Goal: Book appointment/travel/reservation

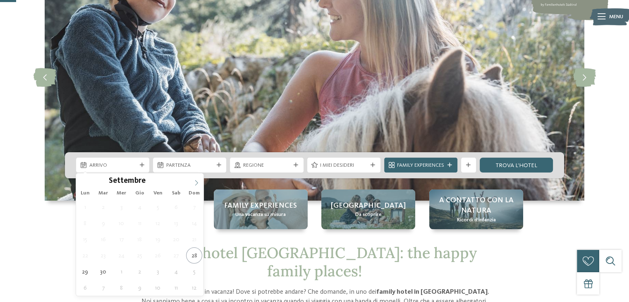
click at [200, 182] on span at bounding box center [197, 180] width 14 height 14
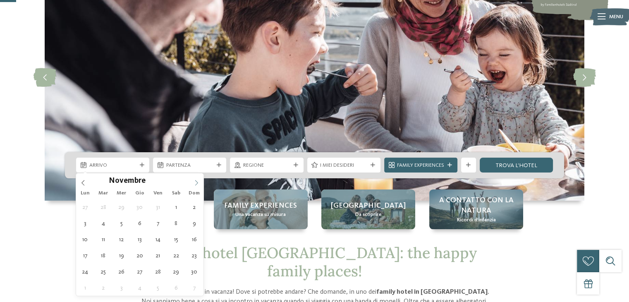
click at [200, 182] on span at bounding box center [197, 180] width 14 height 14
type div "[DATE]"
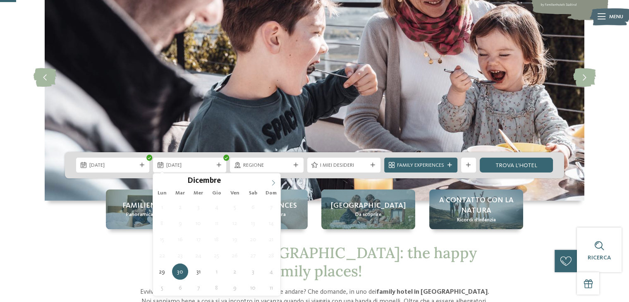
type input "****"
click at [274, 180] on icon at bounding box center [274, 183] width 6 height 6
type div "[DATE]"
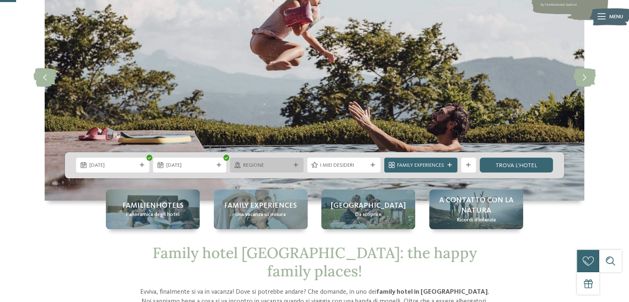
click at [266, 163] on span "Regione" at bounding box center [266, 165] width 47 height 7
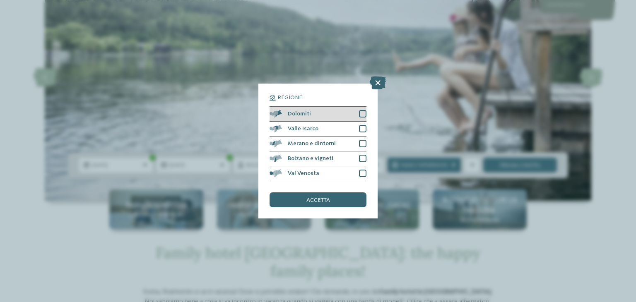
click at [364, 113] on div at bounding box center [362, 113] width 7 height 7
click at [322, 197] on span "accetta" at bounding box center [318, 200] width 24 height 6
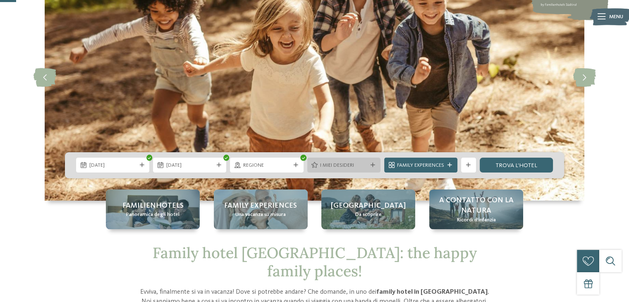
click at [341, 166] on span "I miei desideri" at bounding box center [343, 165] width 47 height 7
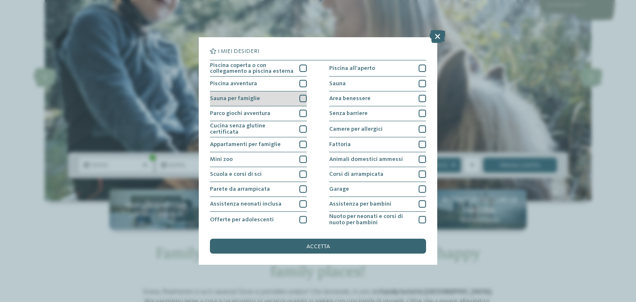
click at [278, 96] on div "Sauna per famiglie" at bounding box center [258, 98] width 97 height 15
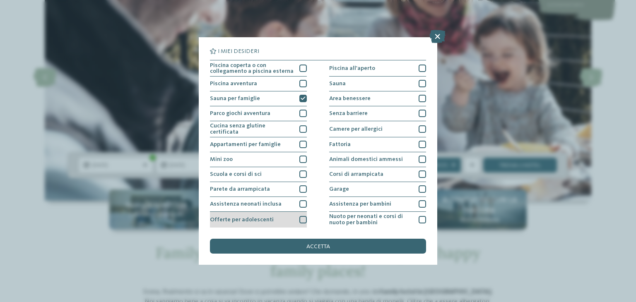
click at [267, 217] on span "Offerte per adolescenti" at bounding box center [242, 220] width 64 height 6
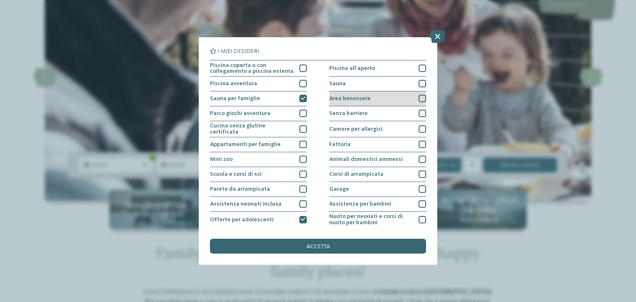
click at [401, 101] on div "Area benessere" at bounding box center [377, 98] width 97 height 15
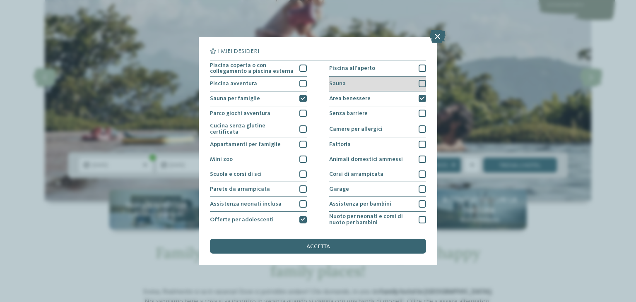
click at [414, 85] on div "Sauna" at bounding box center [377, 84] width 97 height 15
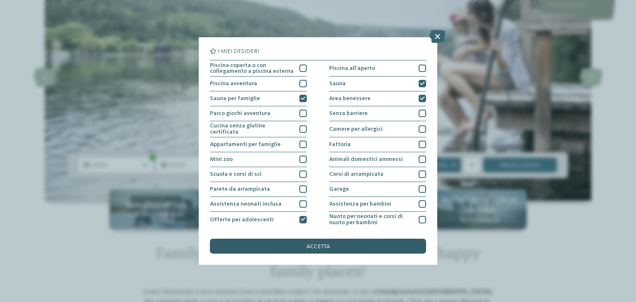
click at [327, 241] on div "accetta" at bounding box center [318, 246] width 216 height 15
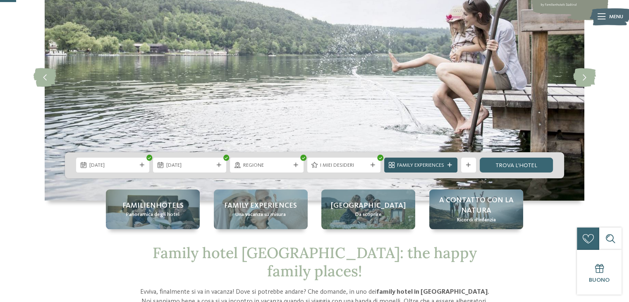
click at [432, 164] on span "Family Experiences" at bounding box center [420, 165] width 47 height 7
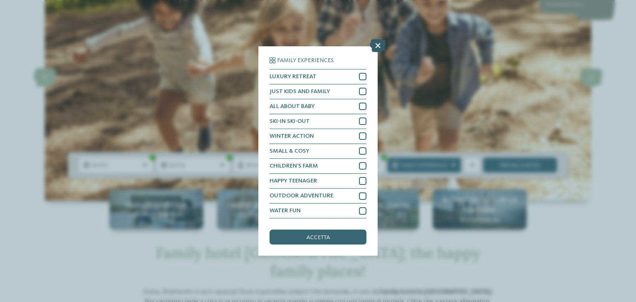
click at [379, 46] on icon at bounding box center [378, 45] width 16 height 13
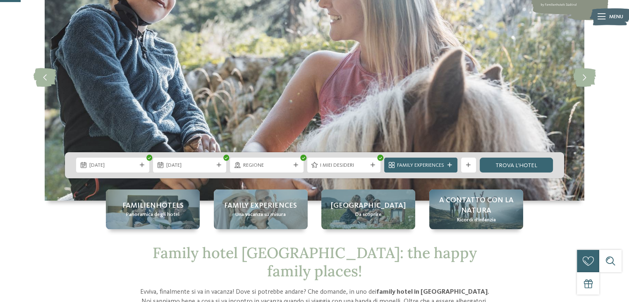
scroll to position [124, 0]
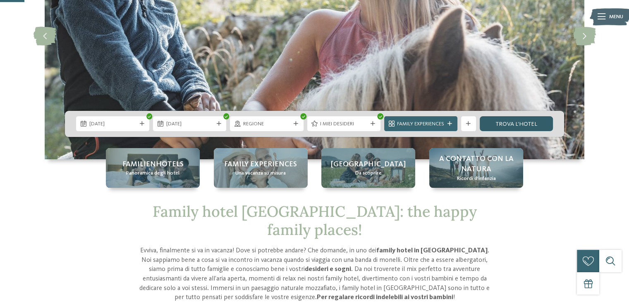
click at [512, 126] on link "trova l’hotel" at bounding box center [516, 123] width 73 height 15
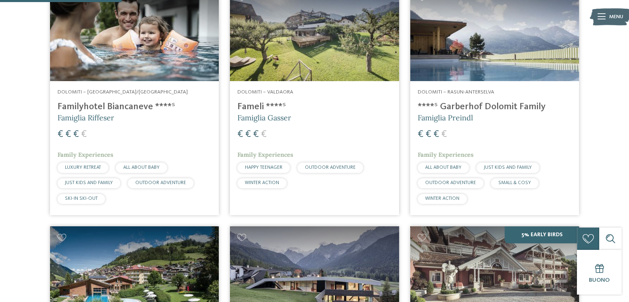
scroll to position [157, 0]
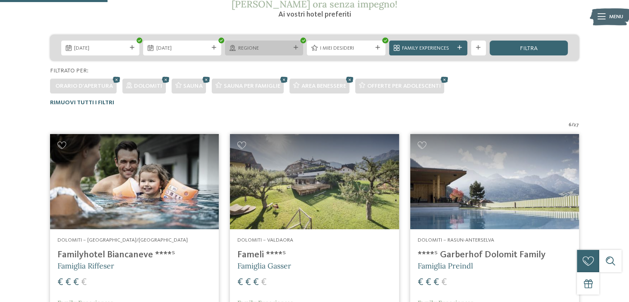
click at [276, 47] on span "Regione" at bounding box center [264, 48] width 52 height 7
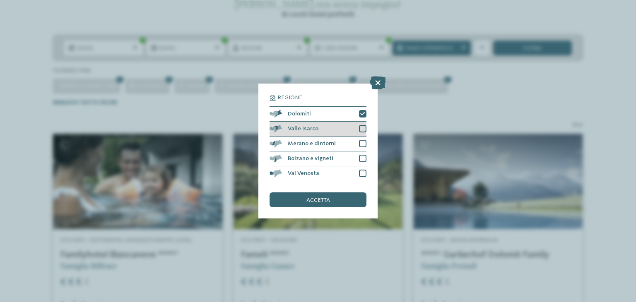
click at [312, 130] on span "Valle Isarco" at bounding box center [303, 129] width 31 height 6
click at [321, 196] on div "accetta" at bounding box center [317, 199] width 97 height 15
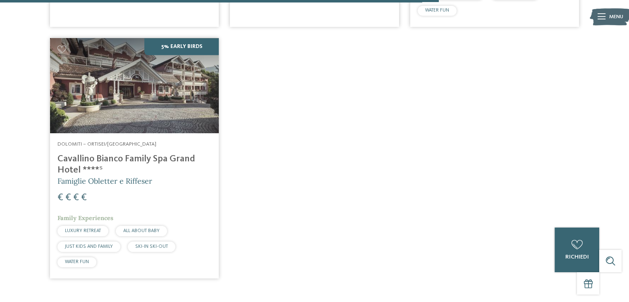
scroll to position [984, 0]
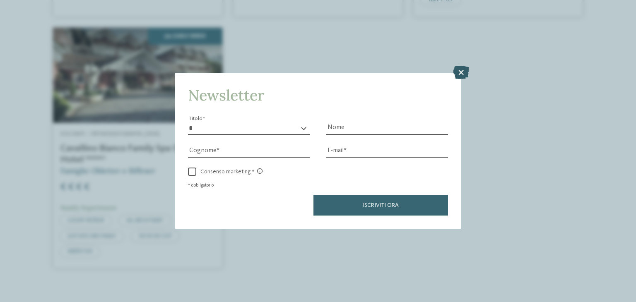
click at [459, 74] on icon at bounding box center [461, 72] width 16 height 13
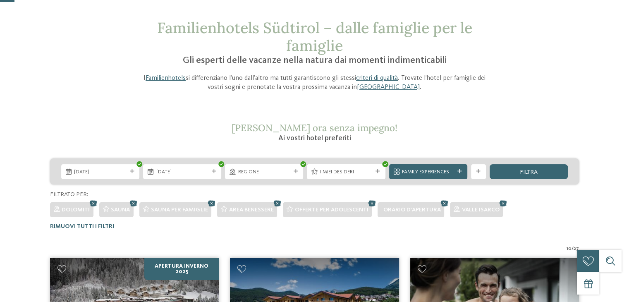
scroll to position [33, 0]
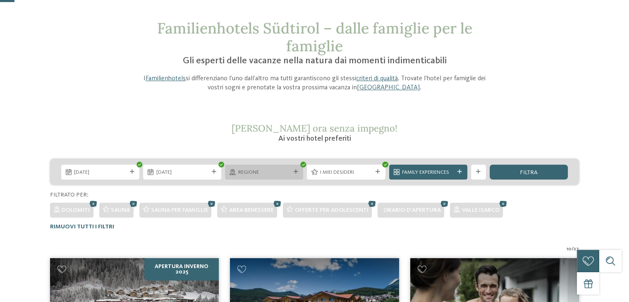
click at [281, 169] on span "Regione" at bounding box center [264, 172] width 52 height 7
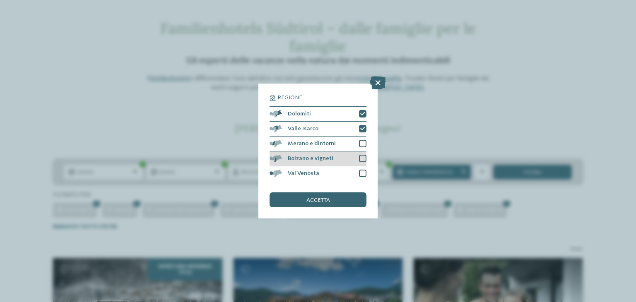
click at [318, 154] on div "Bolzano e vigneti" at bounding box center [317, 158] width 97 height 15
click at [330, 160] on span "Bolzano e vigneti" at bounding box center [311, 159] width 46 height 6
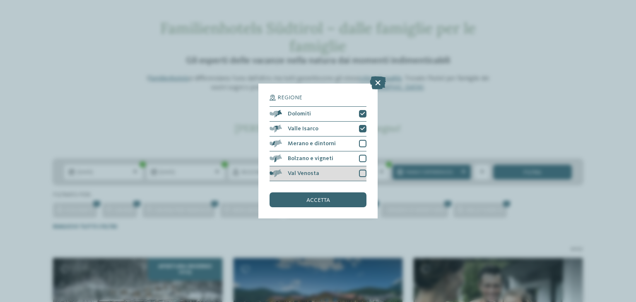
click at [344, 175] on div "Val Venosta" at bounding box center [317, 173] width 97 height 15
click at [319, 197] on span "accetta" at bounding box center [318, 200] width 24 height 6
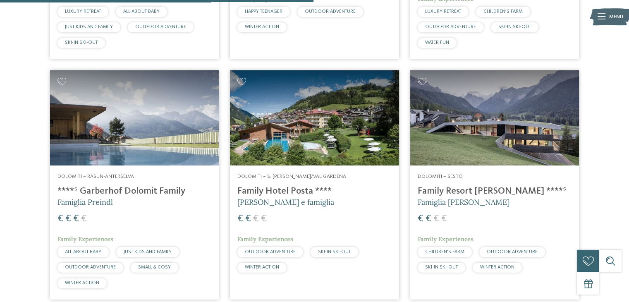
scroll to position [703, 0]
